Goal: Task Accomplishment & Management: Use online tool/utility

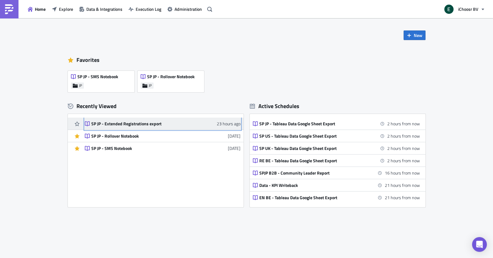
click at [148, 126] on div "SP JP - Extended Registrations export" at bounding box center [145, 124] width 108 height 6
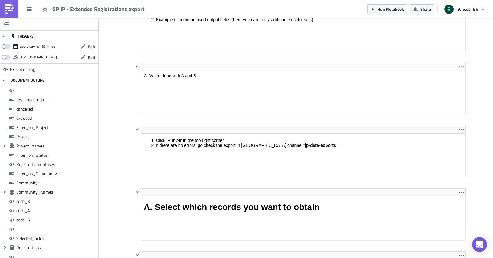
scroll to position [583, 0]
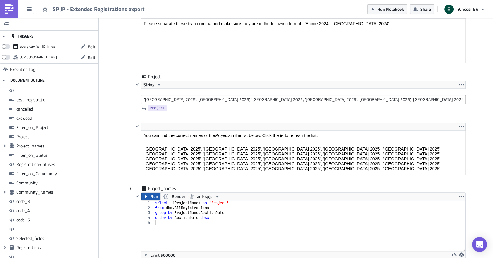
click at [150, 193] on span "Run" at bounding box center [154, 196] width 8 height 7
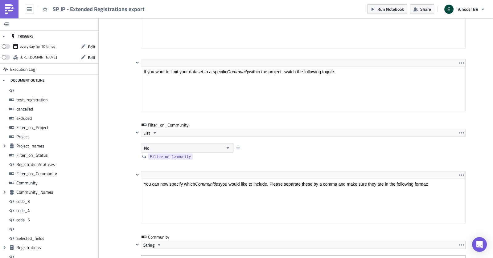
scroll to position [2153, 0]
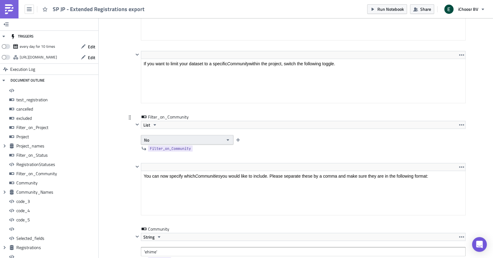
click at [165, 135] on button "No" at bounding box center [187, 140] width 92 height 10
click at [156, 141] on div "Yes" at bounding box center [170, 142] width 51 height 6
click at [133, 166] on div "<p>You can now specify which <em>Communities </em>you would like to include. Pl…" at bounding box center [295, 194] width 339 height 63
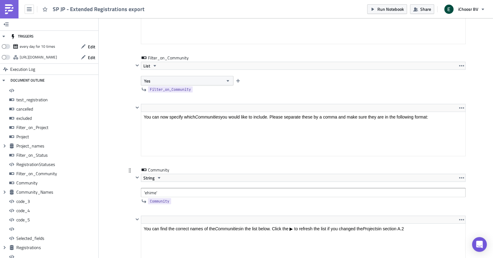
scroll to position [2227, 0]
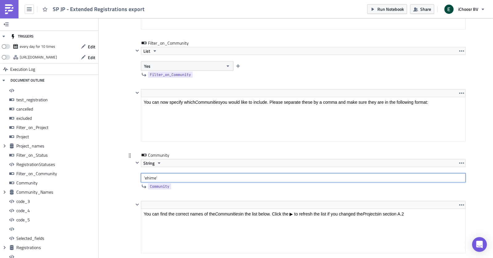
click at [148, 173] on input "'ehime'" at bounding box center [303, 177] width 325 height 9
click at [163, 173] on input "'ehime'" at bounding box center [303, 177] width 325 height 9
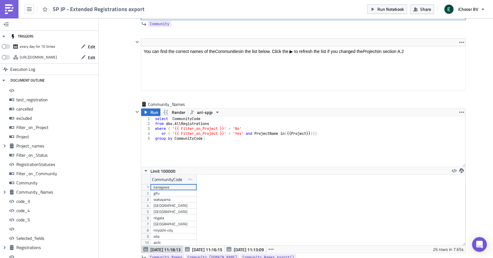
scroll to position [2390, 0]
type input "'ehime', '[GEOGRAPHIC_DATA]', [GEOGRAPHIC_DATA]'"
click at [153, 108] on span "Run" at bounding box center [154, 111] width 8 height 7
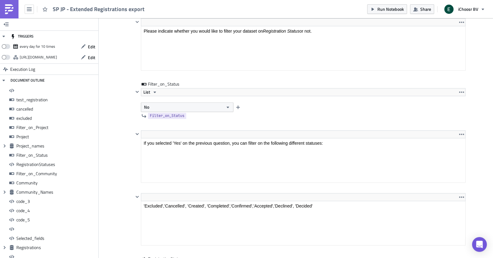
scroll to position [1771, 0]
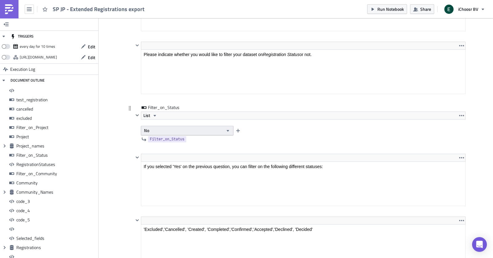
click at [166, 126] on button "No" at bounding box center [187, 131] width 92 height 10
click at [162, 133] on div "Yes" at bounding box center [170, 134] width 51 height 6
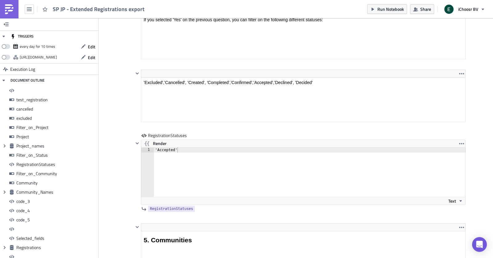
scroll to position [1917, 0]
click at [168, 148] on div "'Accepted'" at bounding box center [313, 177] width 319 height 59
click at [190, 78] on html "'Excluded','Cancelled', 'Created', 'Completed','Confirmed','Accepted','Declined…" at bounding box center [303, 83] width 324 height 10
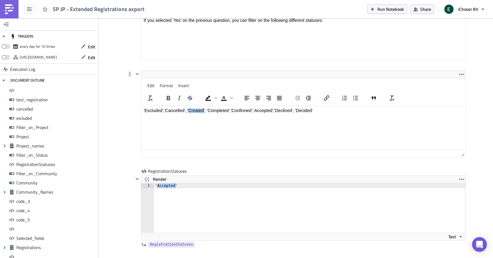
drag, startPoint x: 187, startPoint y: 111, endPoint x: 205, endPoint y: 110, distance: 17.6
click at [205, 110] on p "'Excluded','Cancelled', 'Created', 'Completed','Confirmed','Accepted','Declined…" at bounding box center [303, 110] width 319 height 5
drag, startPoint x: 206, startPoint y: 110, endPoint x: 187, endPoint y: 110, distance: 19.4
click at [187, 110] on p "'Excluded','Cancelled', 'Created', 'Completed','Confirmed','Accepted','Declined…" at bounding box center [303, 110] width 319 height 5
copy p "'Created',"
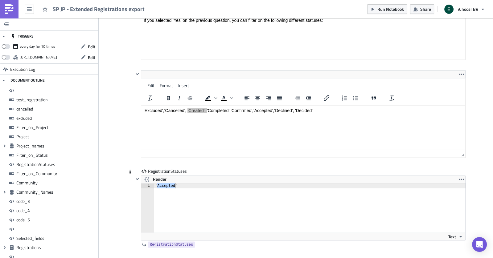
click at [183, 183] on div "'Accepted'" at bounding box center [313, 212] width 319 height 59
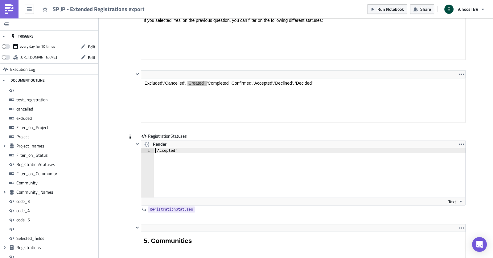
paste textarea "'Created',"
click at [179, 148] on div "'Created', 'Accepted'" at bounding box center [313, 177] width 319 height 59
click at [188, 148] on div "'Created','Accepted'" at bounding box center [313, 177] width 319 height 59
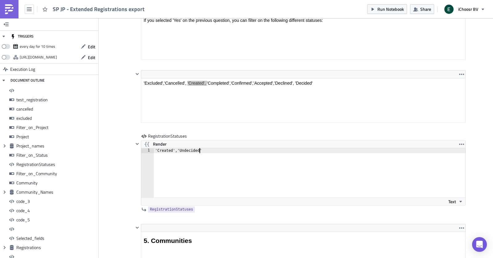
type textarea "'Created','Undecided'"
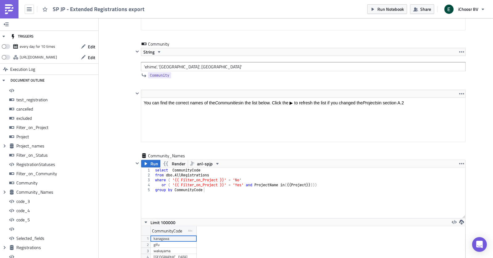
scroll to position [2368, 0]
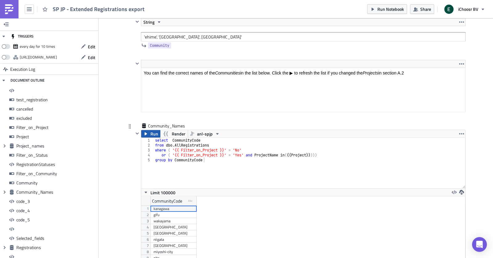
click at [146, 132] on icon "button" at bounding box center [145, 134] width 5 height 5
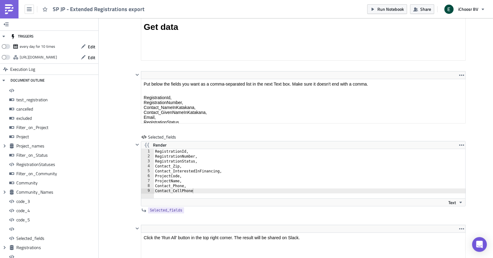
scroll to position [4862, 0]
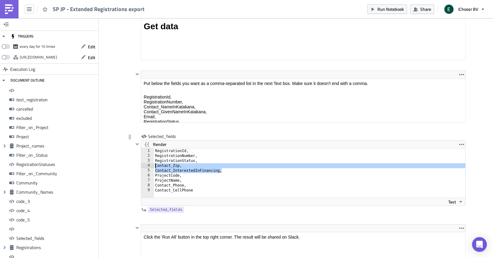
drag, startPoint x: 224, startPoint y: 148, endPoint x: 145, endPoint y: 144, distance: 79.6
click at [145, 149] on div "Contact_InterestedInFinancing, 1 2 3 4 5 6 7 8 9 RegistrationId, RegistrationNu…" at bounding box center [303, 173] width 324 height 49
type textarea "Contact_Zip, Contact_InterestedInFinancing,"
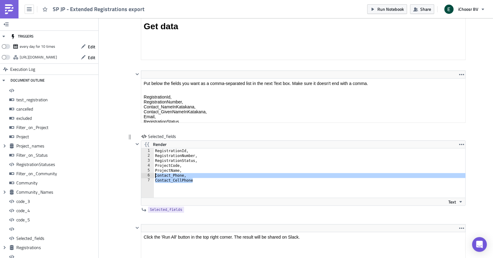
drag, startPoint x: 204, startPoint y: 161, endPoint x: 147, endPoint y: 154, distance: 57.1
click at [147, 154] on div "RegistrationStatus, 1 2 3 4 5 6 7 RegistrationId, RegistrationNumber, Registrat…" at bounding box center [303, 173] width 324 height 49
type textarea "Contact_Phone, Contact_CellPhone"
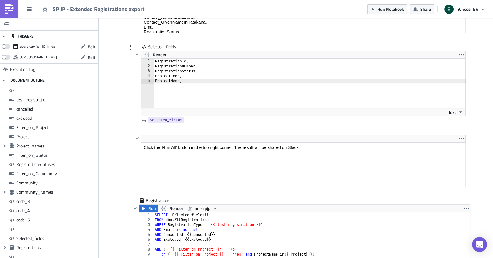
scroll to position [4969, 0]
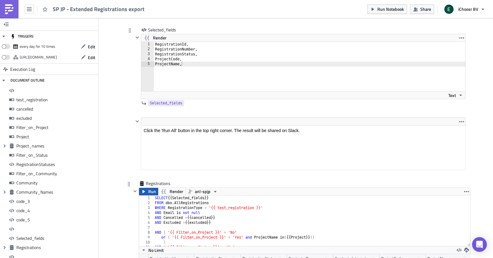
click at [150, 188] on span "Run" at bounding box center [152, 191] width 8 height 7
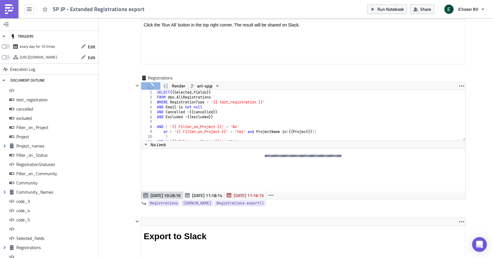
scroll to position [5076, 0]
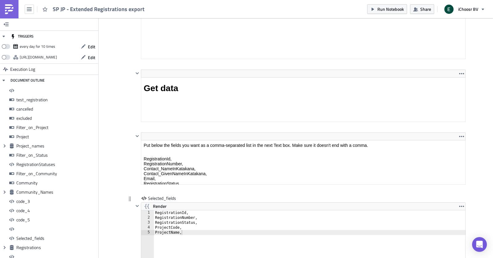
scroll to position [4785, 0]
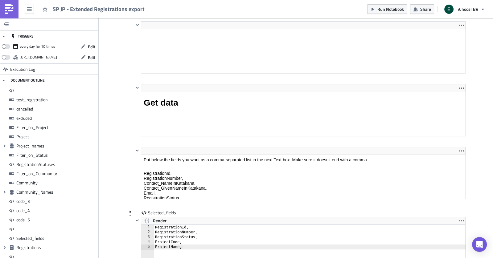
click at [187, 227] on div "RegistrationId, RegistrationNumber, RegistrationStatus, ProjectCode, ProjectNam…" at bounding box center [313, 254] width 319 height 59
type textarea "ProjectName"
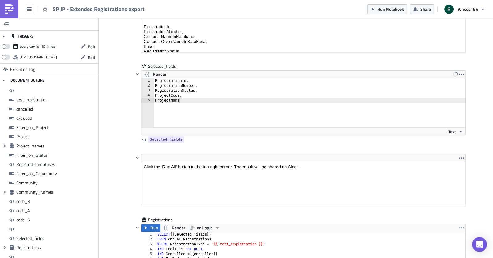
scroll to position [4959, 0]
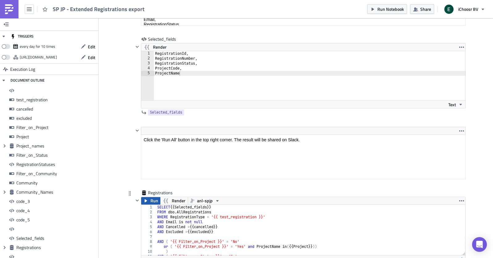
click at [148, 198] on icon "button" at bounding box center [145, 200] width 5 height 5
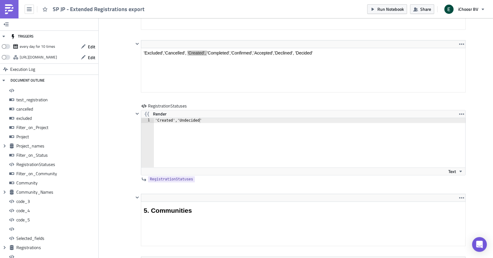
scroll to position [1872, 0]
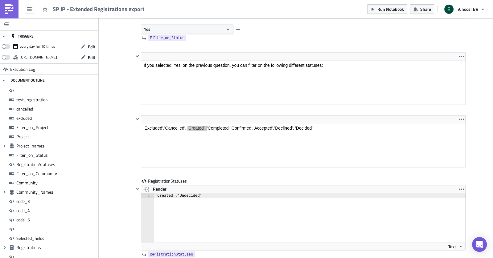
click at [176, 193] on div "'Created','Undecided'" at bounding box center [313, 222] width 319 height 59
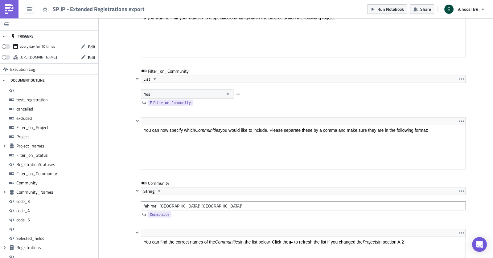
scroll to position [2203, 0]
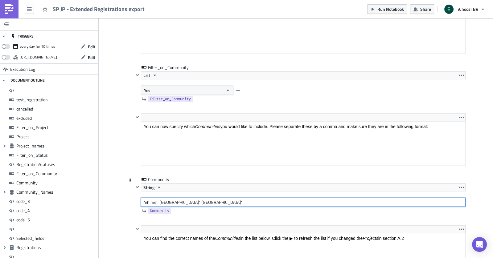
click at [172, 198] on input "'ehime', '[GEOGRAPHIC_DATA]', [GEOGRAPHIC_DATA]'" at bounding box center [303, 202] width 325 height 9
type input "'ehime', '[GEOGRAPHIC_DATA]', '[GEOGRAPHIC_DATA]'"
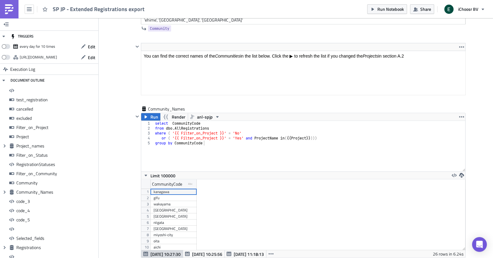
scroll to position [2384, 0]
click at [149, 114] on button "Run" at bounding box center [150, 117] width 19 height 7
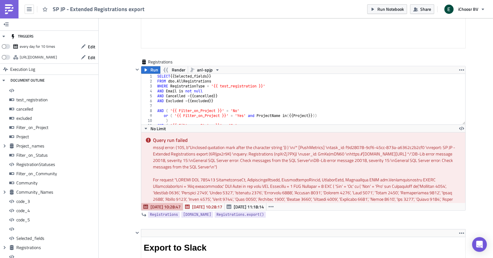
scroll to position [5018, 0]
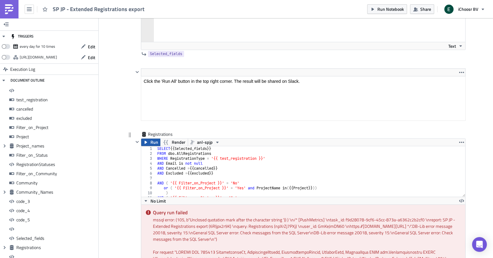
click at [150, 139] on span "Run" at bounding box center [154, 142] width 8 height 7
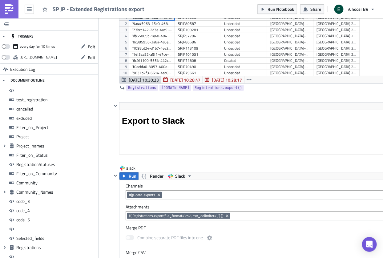
scroll to position [5249, 0]
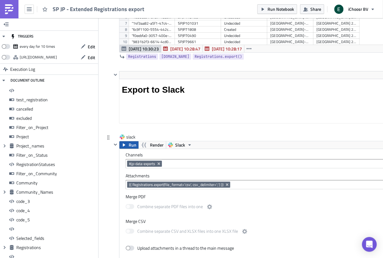
click at [126, 143] on icon "button" at bounding box center [124, 145] width 5 height 5
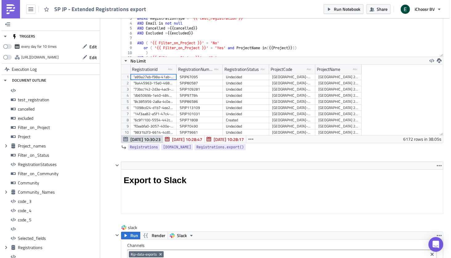
scroll to position [70, 324]
click at [441, 58] on icon "button" at bounding box center [440, 60] width 5 height 5
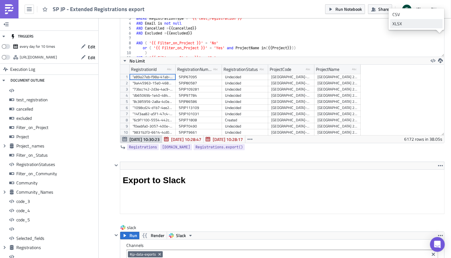
click at [411, 25] on div "XLSX" at bounding box center [416, 24] width 48 height 6
